Goal: Use online tool/utility: Utilize a website feature to perform a specific function

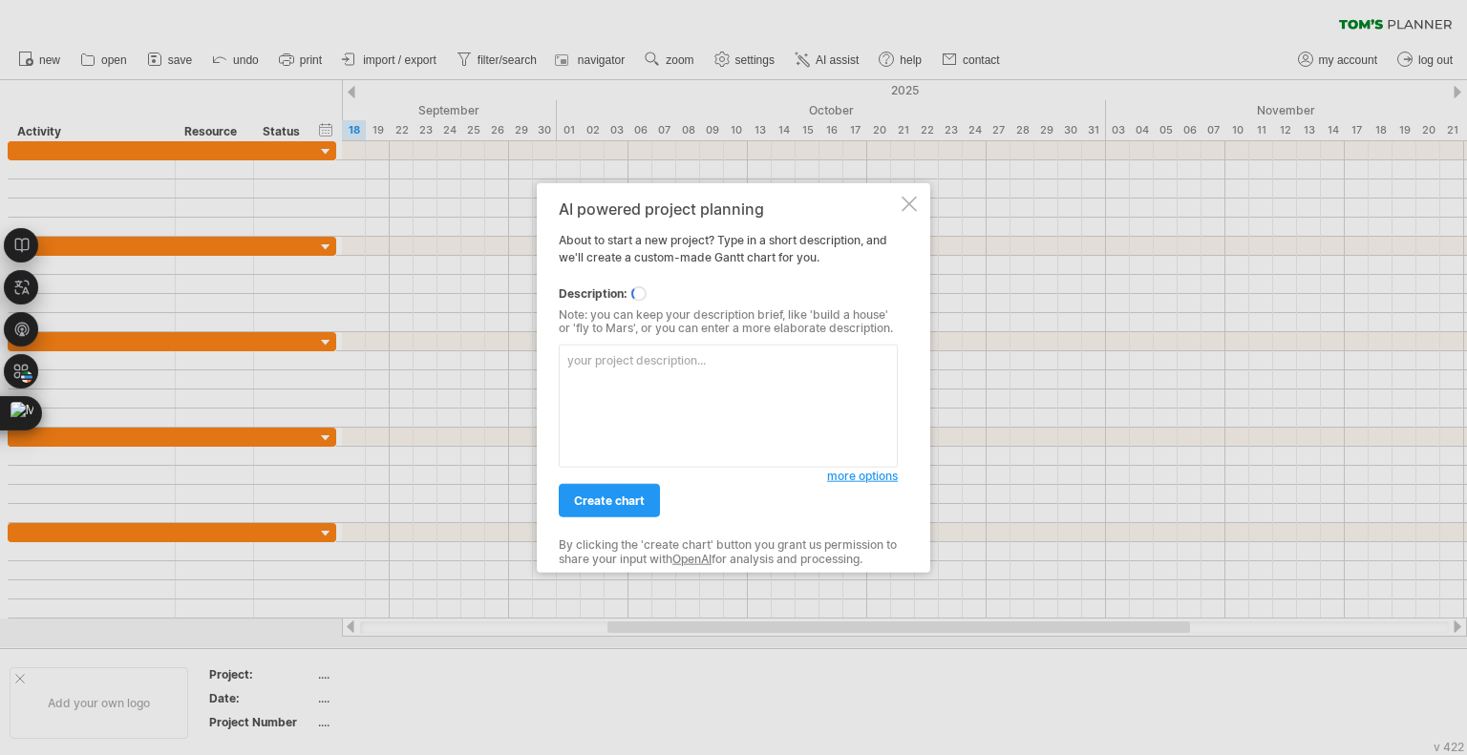
drag, startPoint x: 665, startPoint y: 300, endPoint x: 627, endPoint y: 369, distance: 78.2
click at [627, 369] on div "AI powered project planning About to start a new project? Type in a short descr…" at bounding box center [728, 378] width 339 height 356
click at [607, 409] on textarea at bounding box center [728, 406] width 339 height 123
paste textarea "# 📅 lor ipsumdo: 65 sitame | 👥 cons: 1-57 adipi | 🎯 eli: seddo Eiusmo Temp inci…"
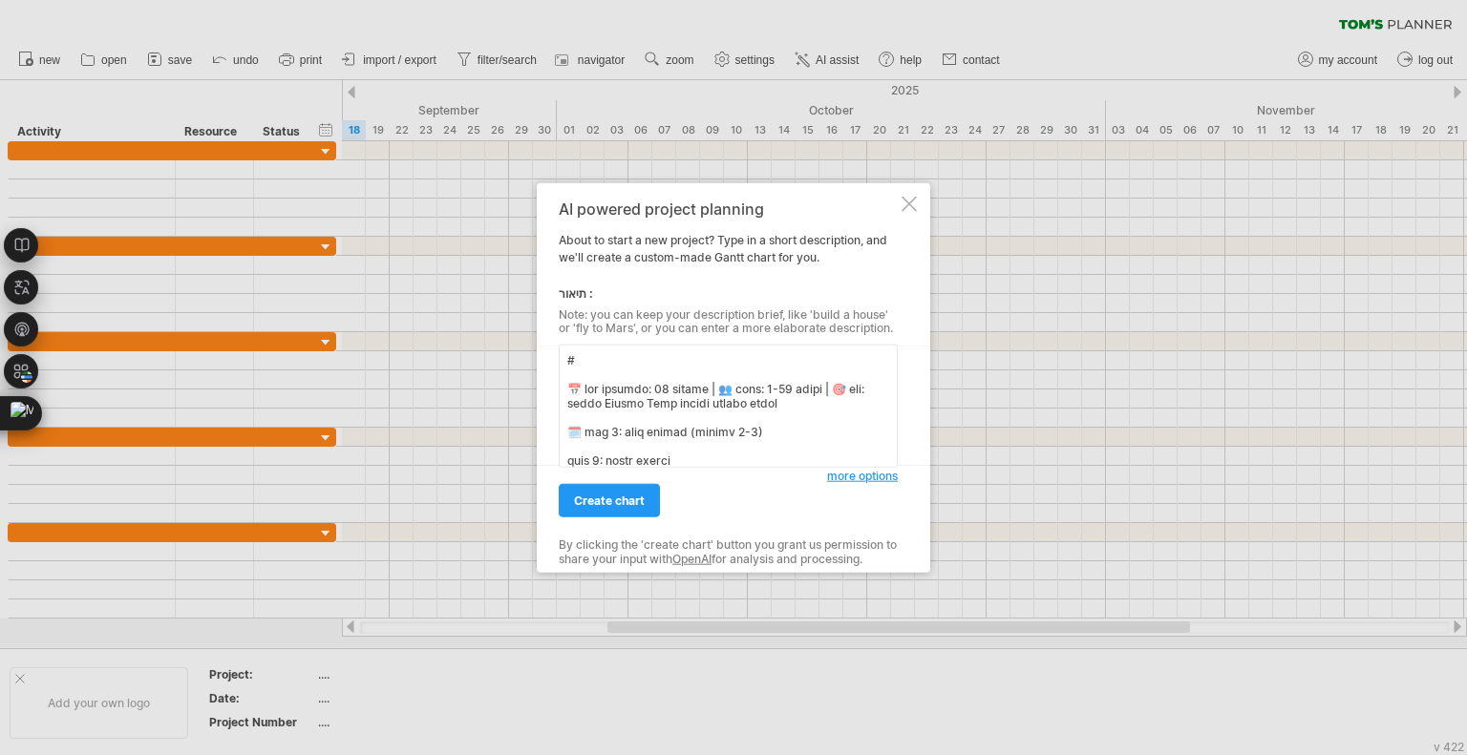
scroll to position [790, 0]
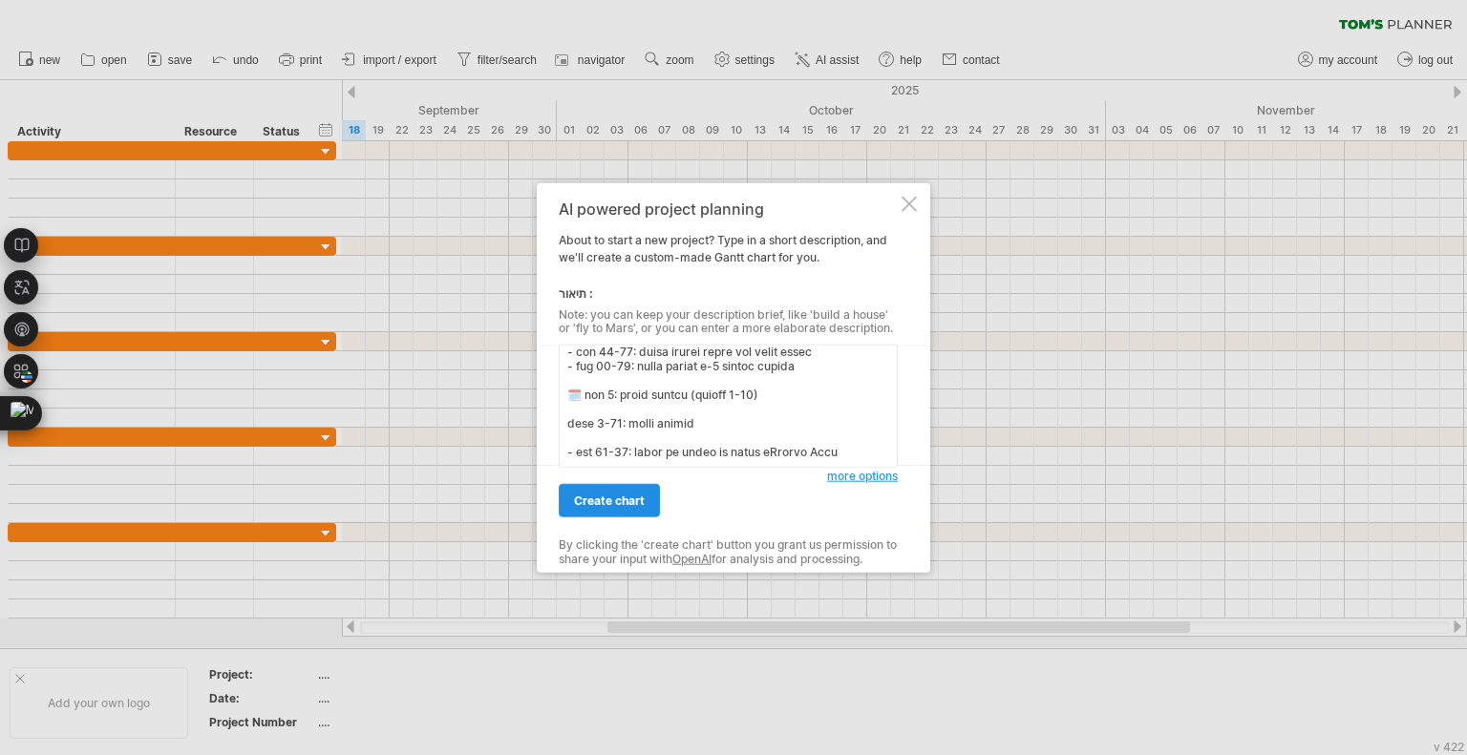
type textarea "# 📅 lor ipsumdo: 65 sitame | 👥 cons: 1-57 adipi | 🎯 eli: seddo Eiusmo Temp inci…"
click at [607, 491] on link "create chart" at bounding box center [609, 500] width 101 height 33
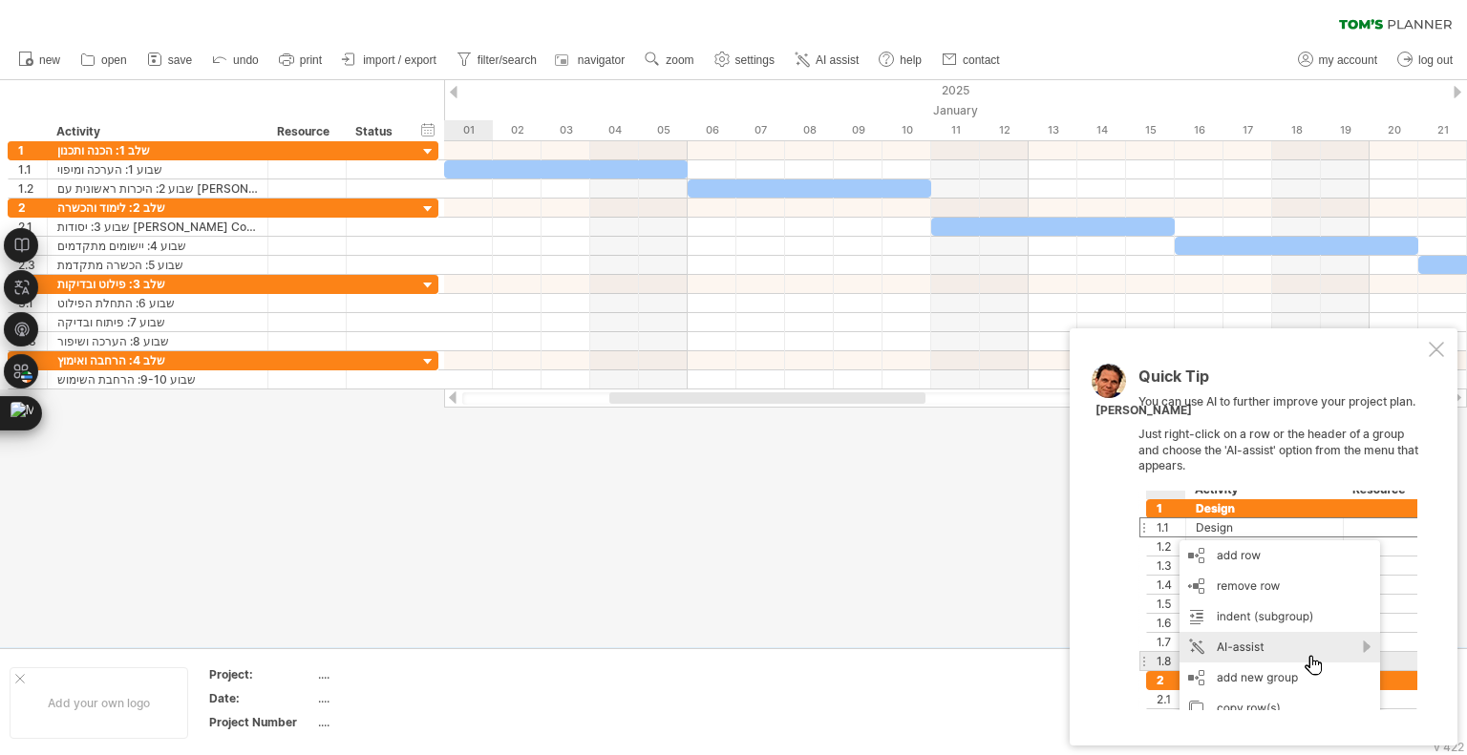
click at [607, 491] on div at bounding box center [733, 363] width 1467 height 567
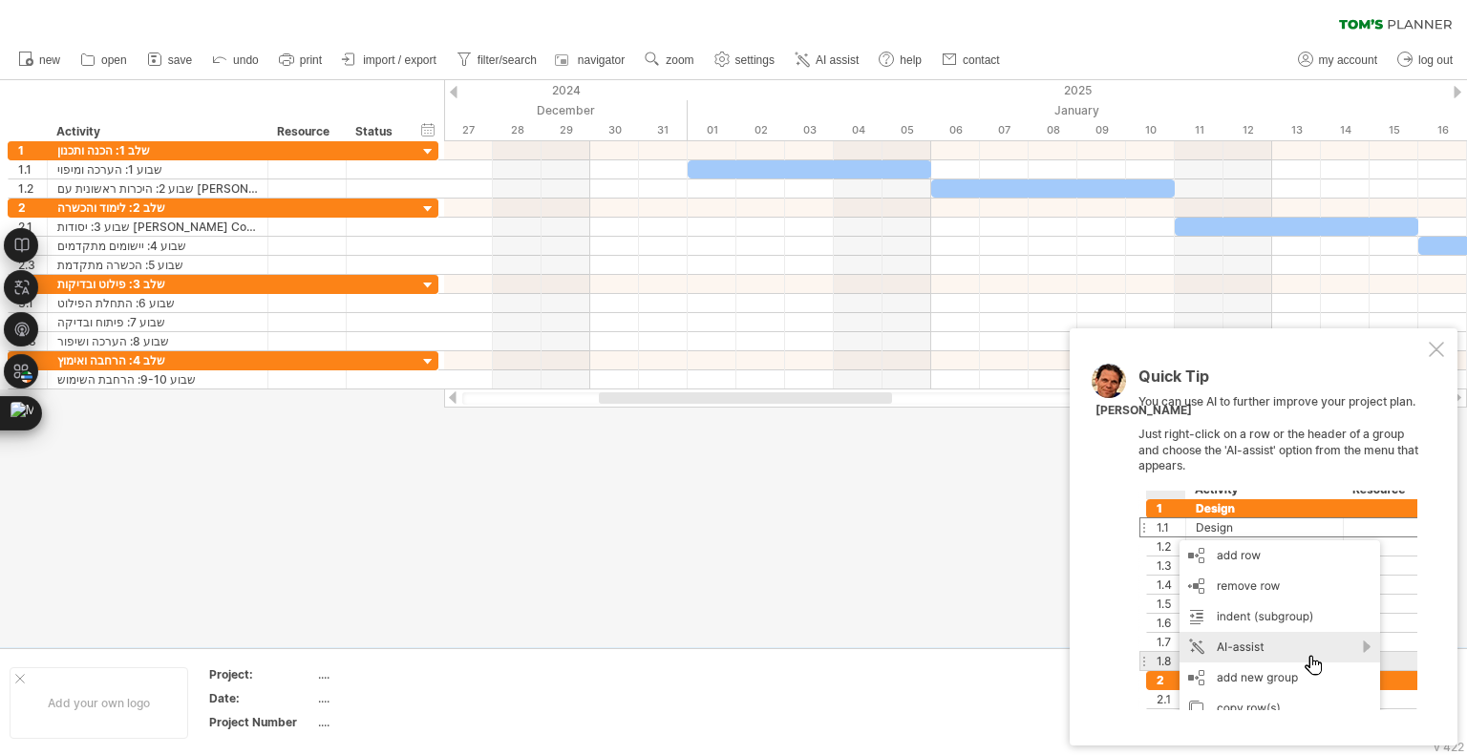
click at [1006, 0] on html "progress(100%) Trying to reach [DOMAIN_NAME] Connected again... 0% clear filter…" at bounding box center [733, 379] width 1467 height 759
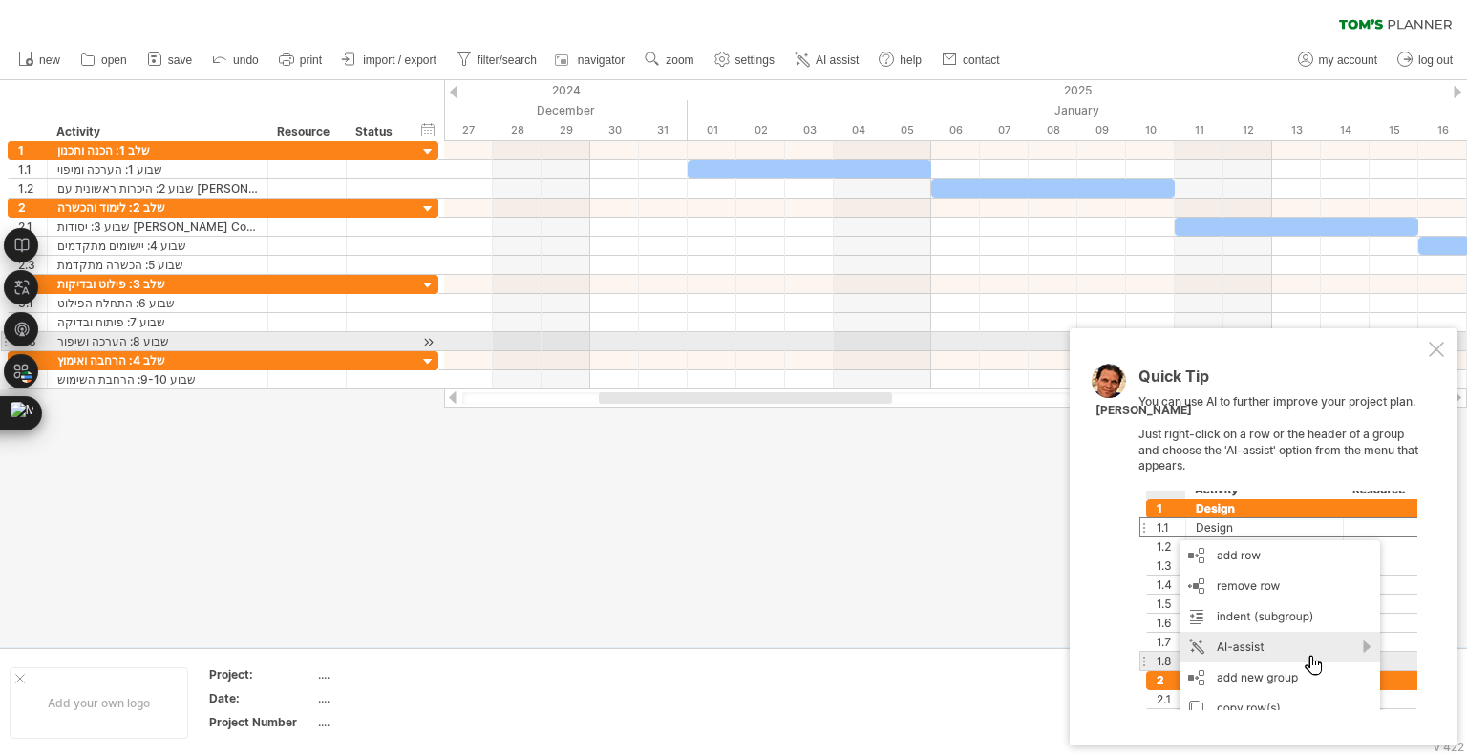
click at [1435, 345] on div at bounding box center [1436, 349] width 15 height 15
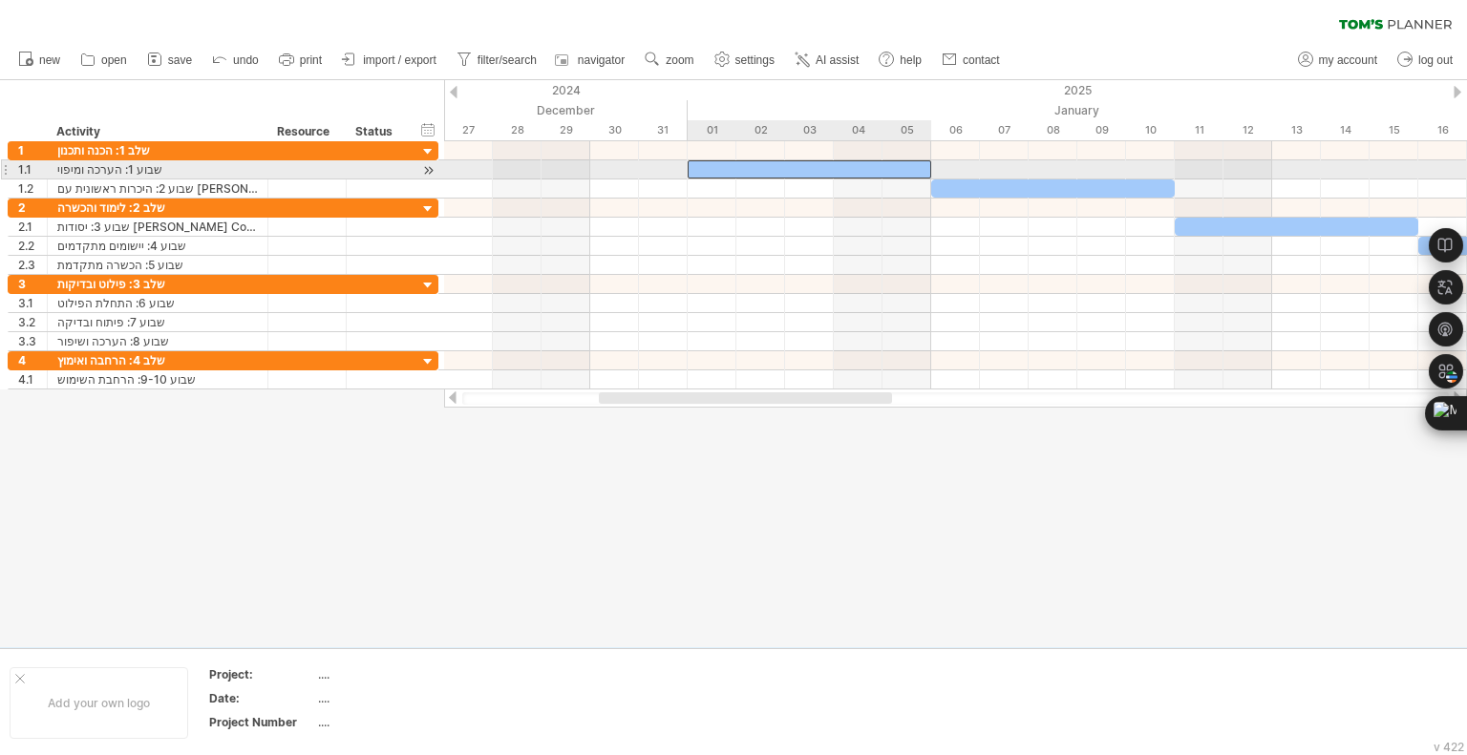
click at [750, 177] on div at bounding box center [810, 169] width 244 height 18
drag, startPoint x: 774, startPoint y: 174, endPoint x: 759, endPoint y: 167, distance: 15.8
click at [759, 167] on div at bounding box center [810, 169] width 244 height 18
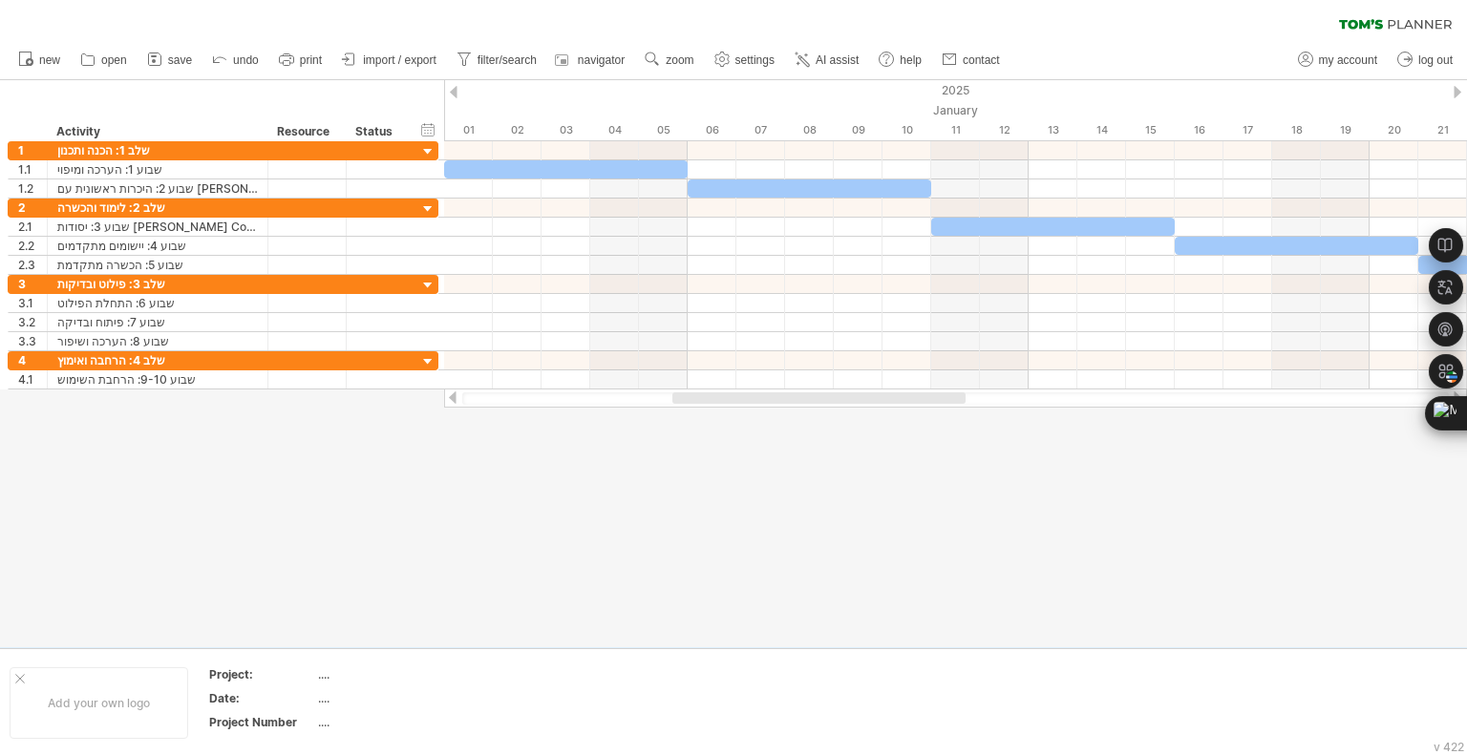
drag, startPoint x: 753, startPoint y: 401, endPoint x: 826, endPoint y: 394, distance: 73.8
click at [826, 394] on div at bounding box center [818, 398] width 293 height 11
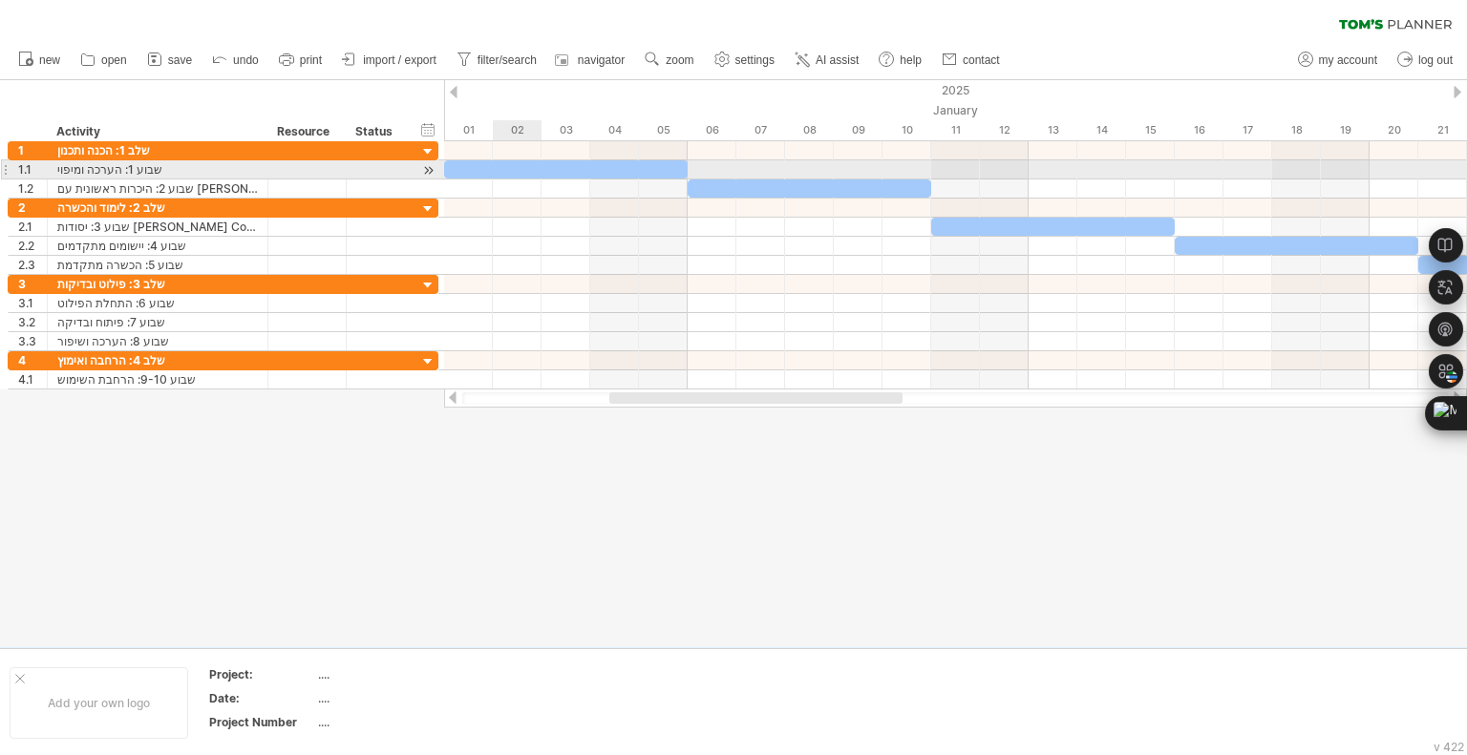
click at [506, 164] on div at bounding box center [566, 169] width 244 height 18
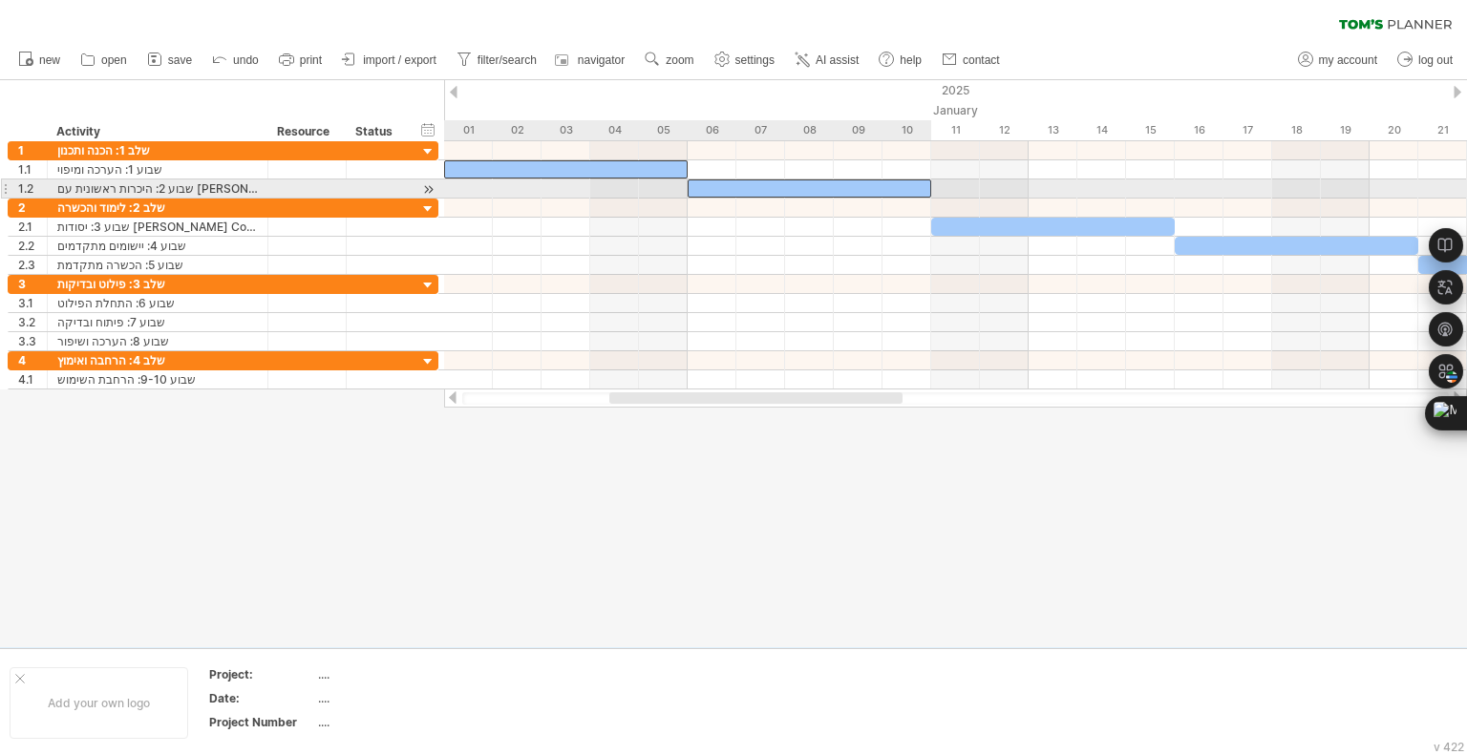
click at [808, 196] on div at bounding box center [810, 189] width 244 height 18
drag, startPoint x: 834, startPoint y: 194, endPoint x: 877, endPoint y: 188, distance: 43.4
click at [877, 188] on div at bounding box center [858, 189] width 244 height 18
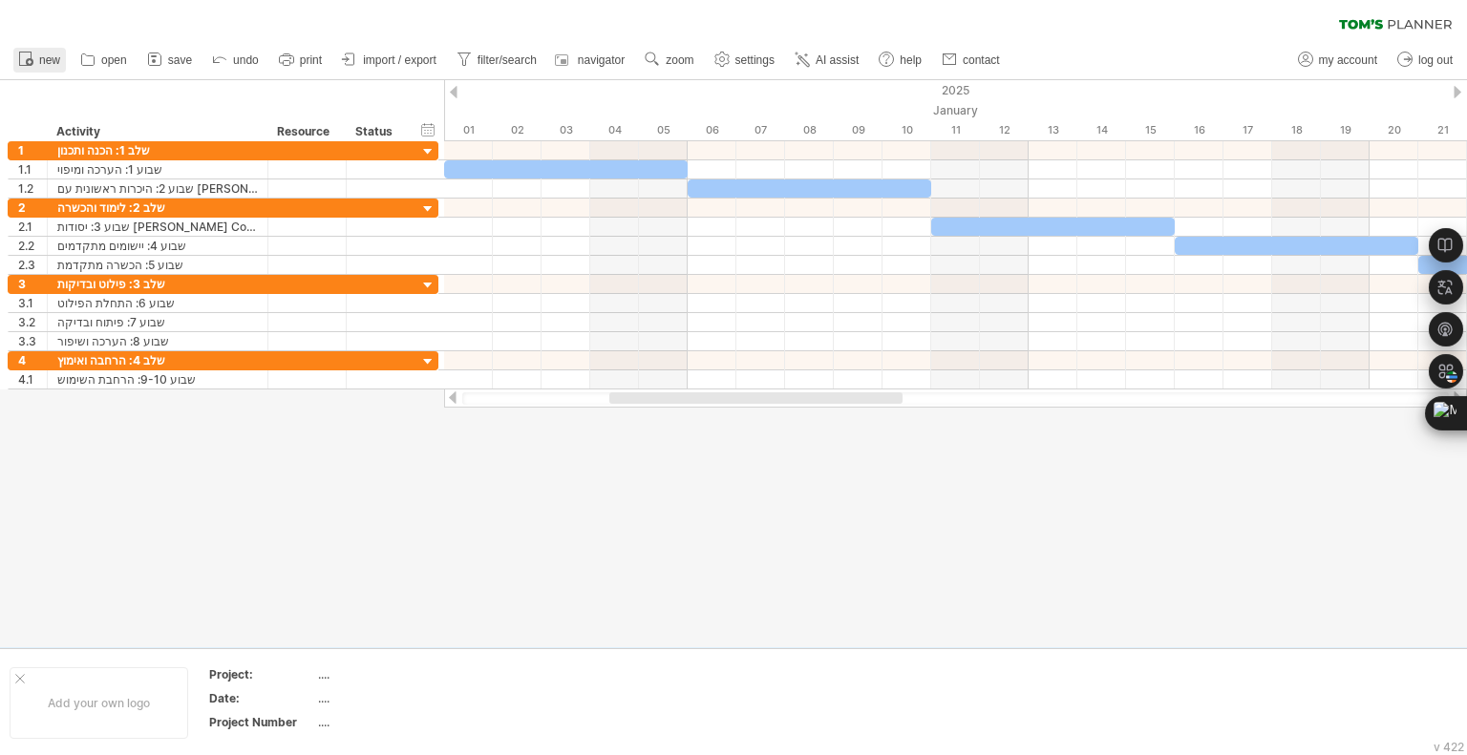
click at [43, 60] on span "new" at bounding box center [49, 59] width 21 height 13
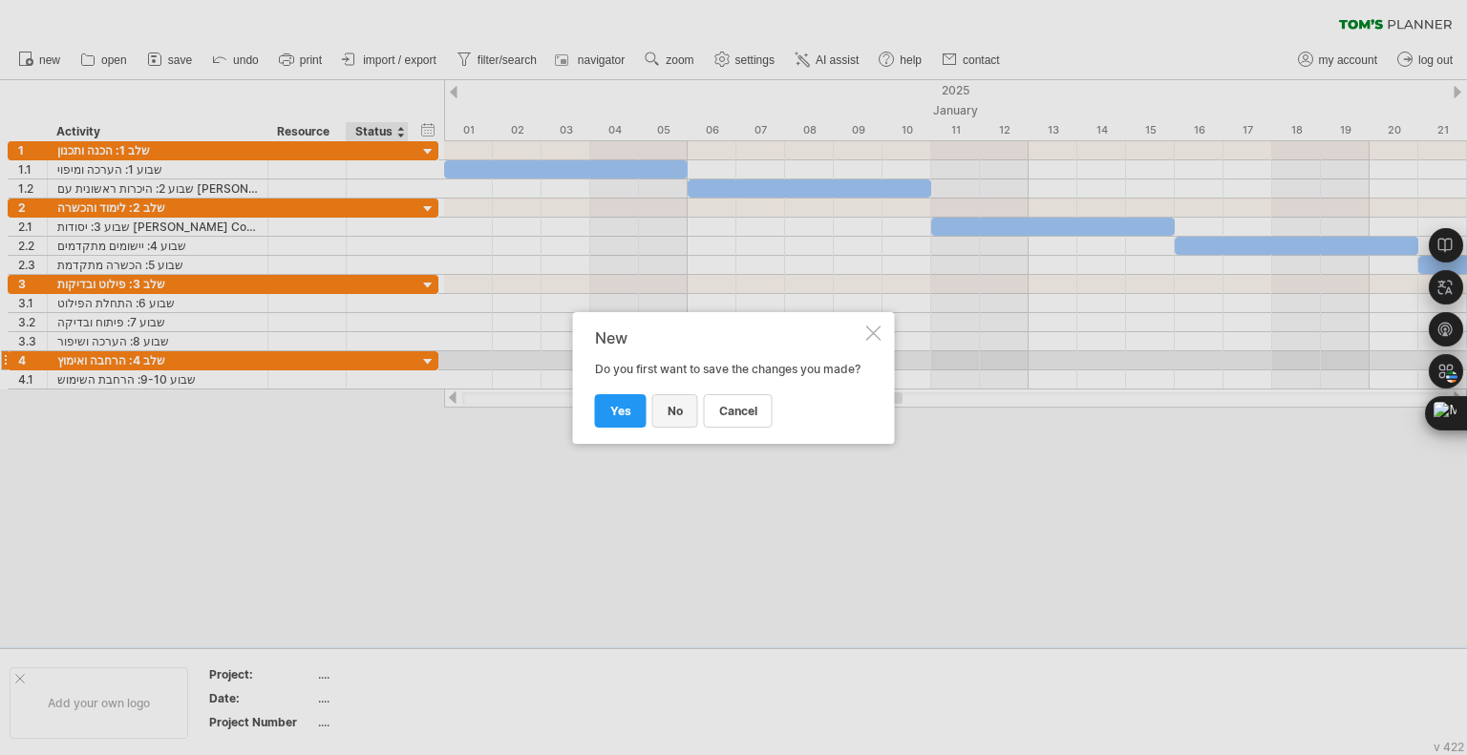
click at [683, 419] on link "no" at bounding box center [675, 410] width 46 height 33
